Goal: Communication & Community: Connect with others

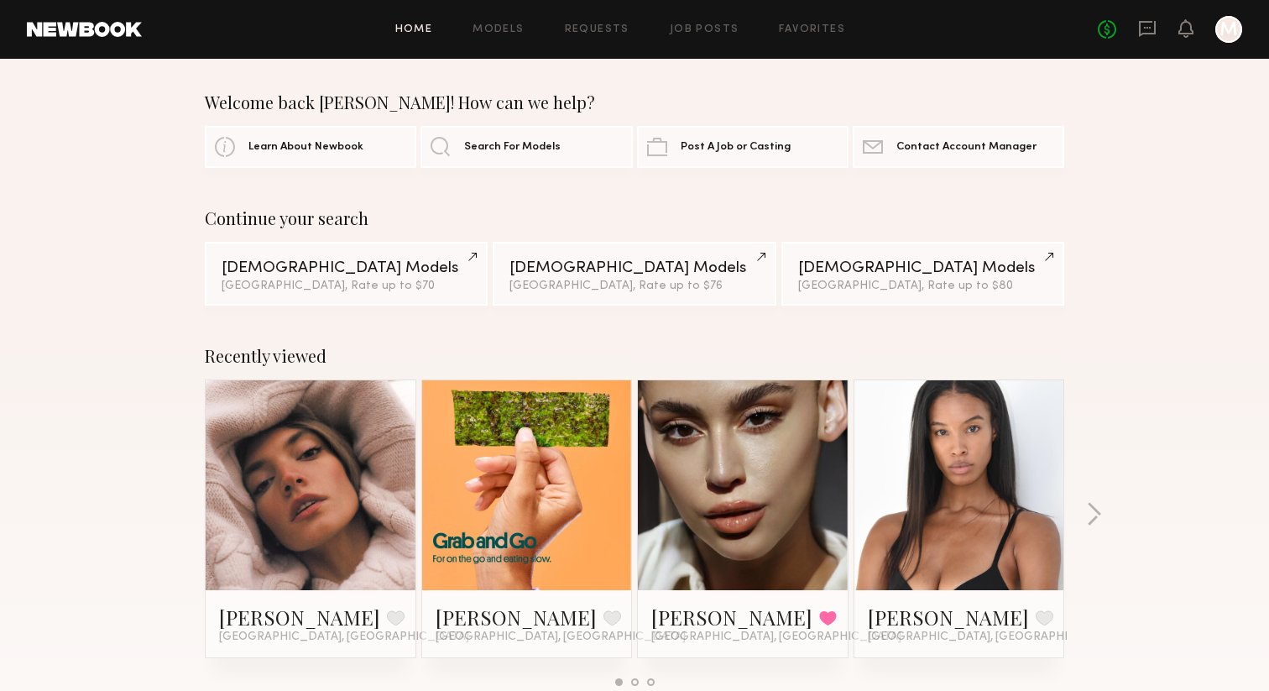
click at [1152, 13] on header "Home Models Requests Job Posts Favorites Sign Out No fees up to $5,000 M" at bounding box center [634, 29] width 1269 height 59
click at [1149, 30] on icon at bounding box center [1147, 28] width 18 height 18
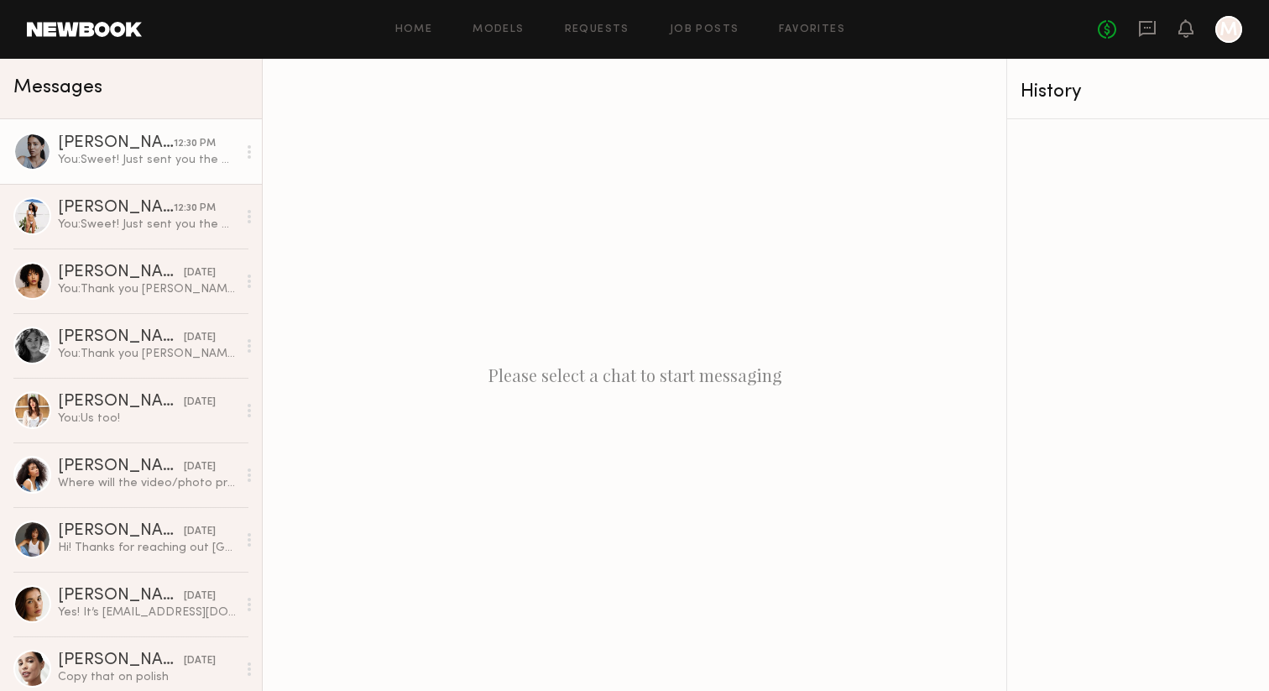
click at [149, 156] on div "You: Sweet! Just sent you the modeling brief there, talk soon!" at bounding box center [147, 160] width 179 height 16
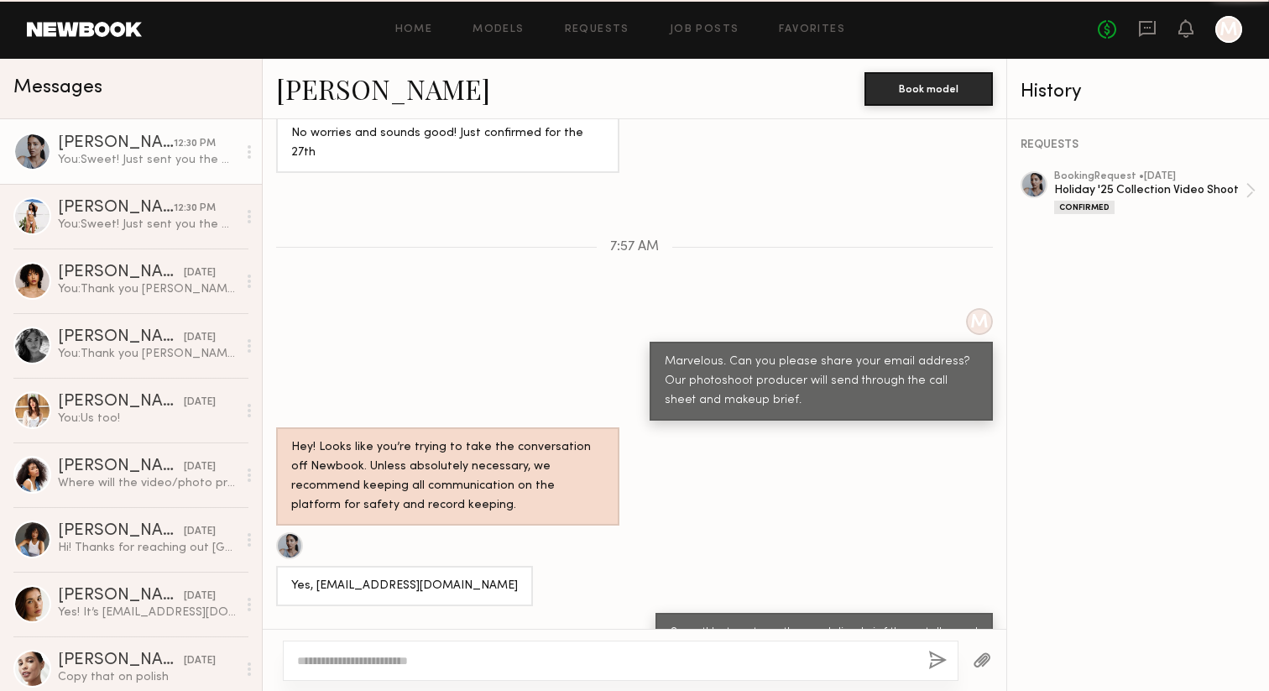
scroll to position [704, 0]
